Goal: Transaction & Acquisition: Purchase product/service

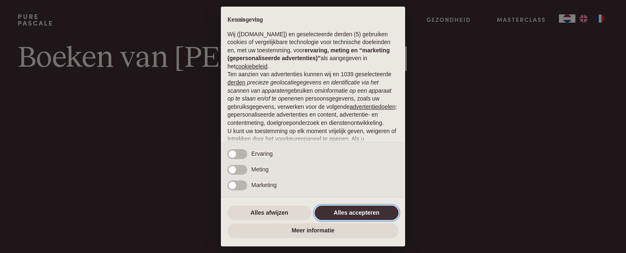
click at [352, 210] on button "Alles accepteren" at bounding box center [357, 212] width 84 height 15
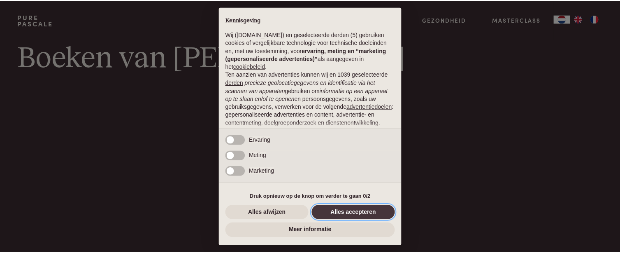
scroll to position [78, 0]
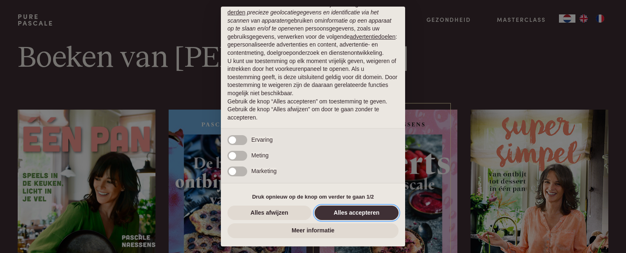
click at [339, 216] on button "Alles accepteren" at bounding box center [357, 212] width 84 height 15
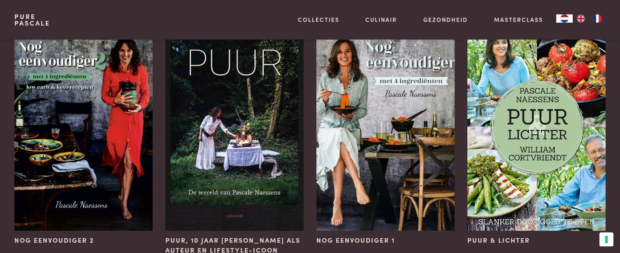
scroll to position [823, 0]
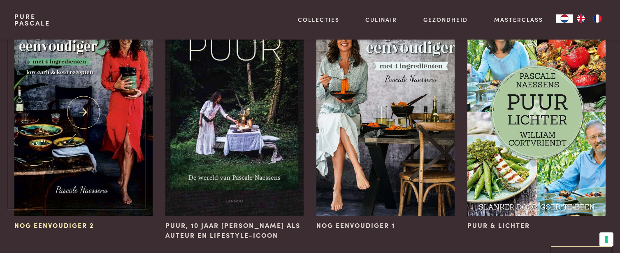
click at [69, 130] on img at bounding box center [83, 112] width 138 height 207
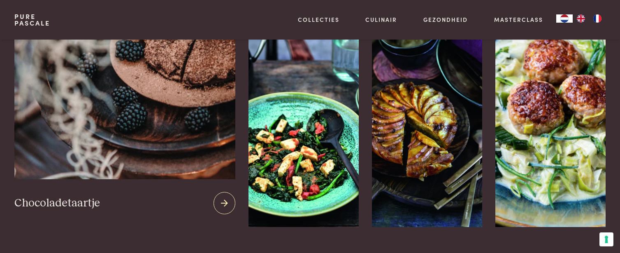
scroll to position [823, 0]
